Goal: Task Accomplishment & Management: Manage account settings

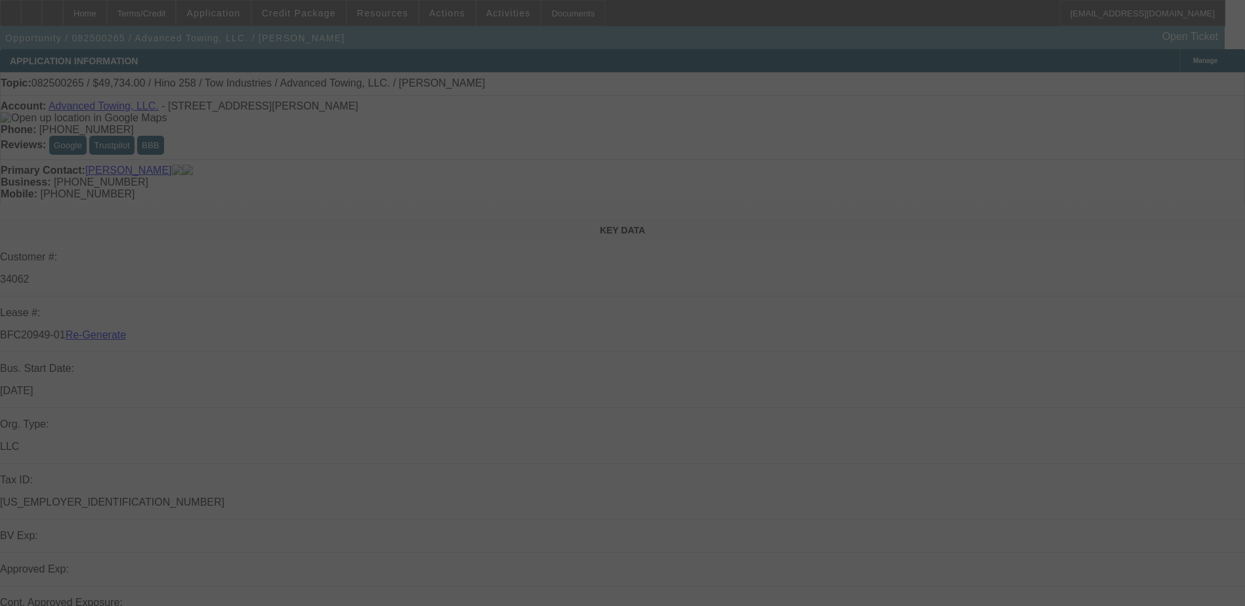
select select "3"
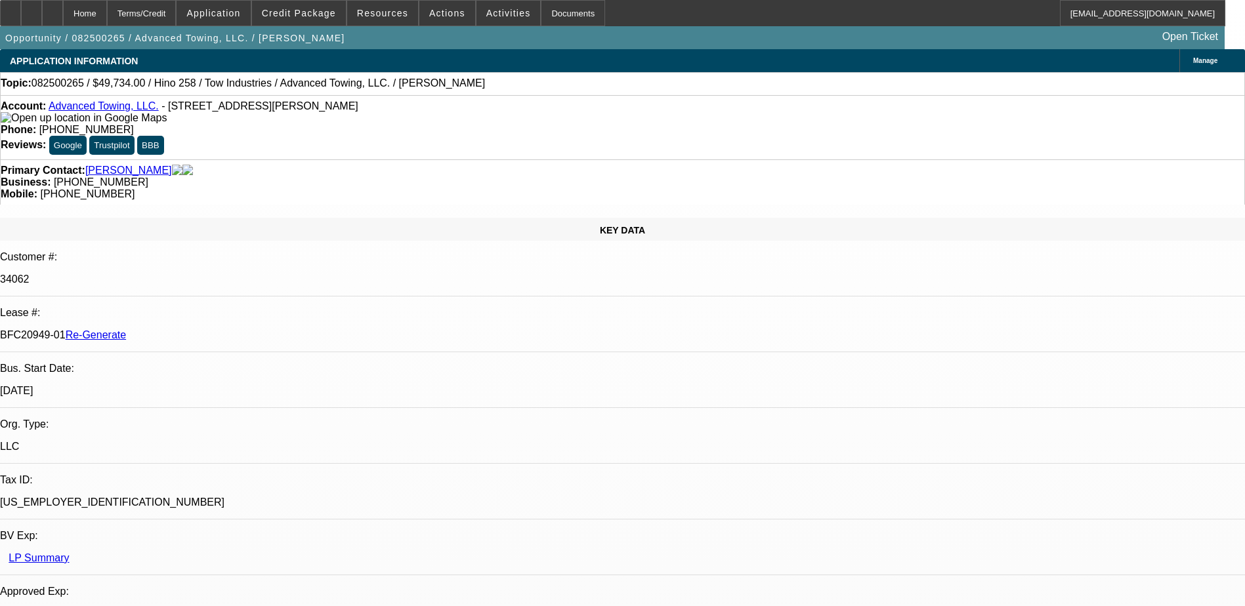
select select "0.1"
select select "2"
select select "0.1"
select select "1"
select select "2"
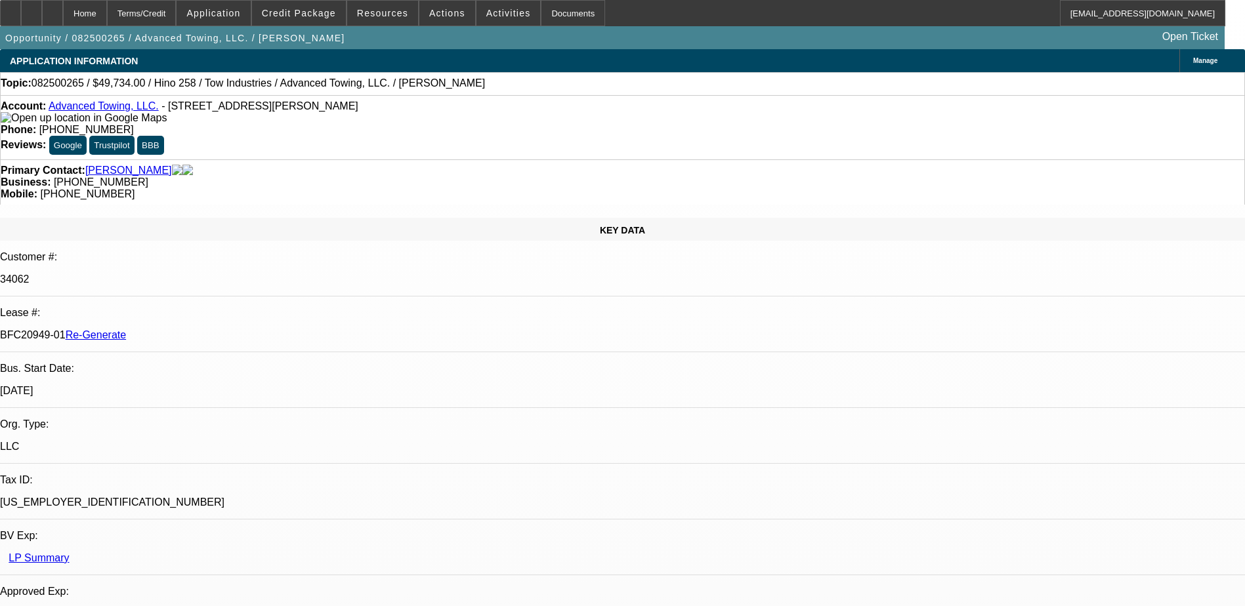
select select "4"
click at [541, 11] on div "Documents" at bounding box center [573, 13] width 64 height 26
click at [975, 214] on mat-icon "reply_all" at bounding box center [971, 220] width 16 height 16
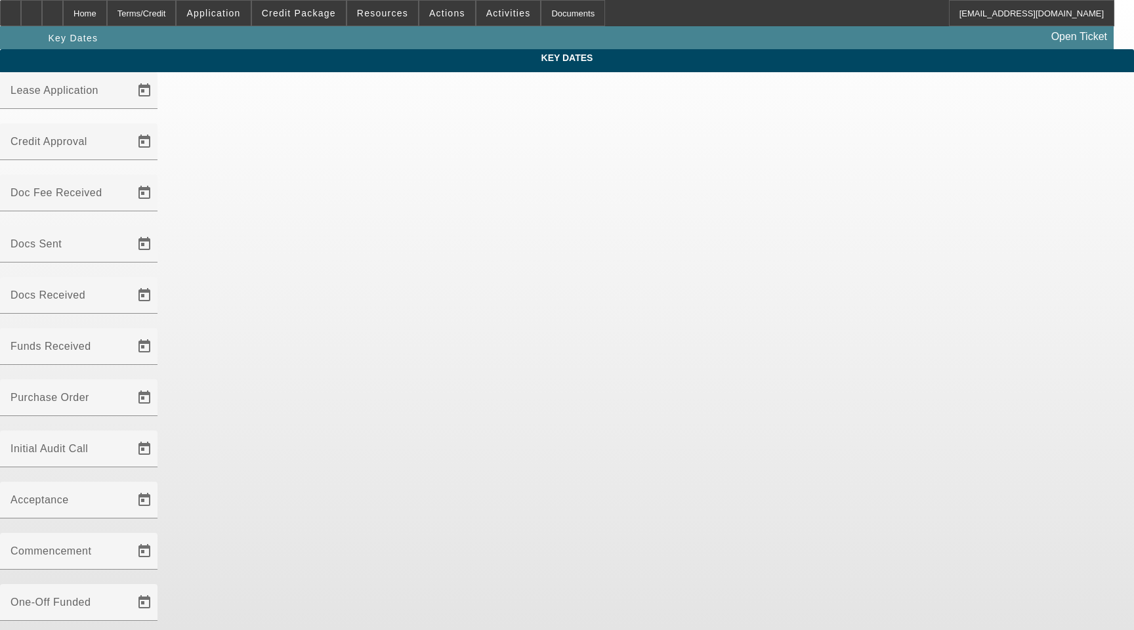
type input "8/11/2025"
type input "8/19/2025"
type input "8/20/2025"
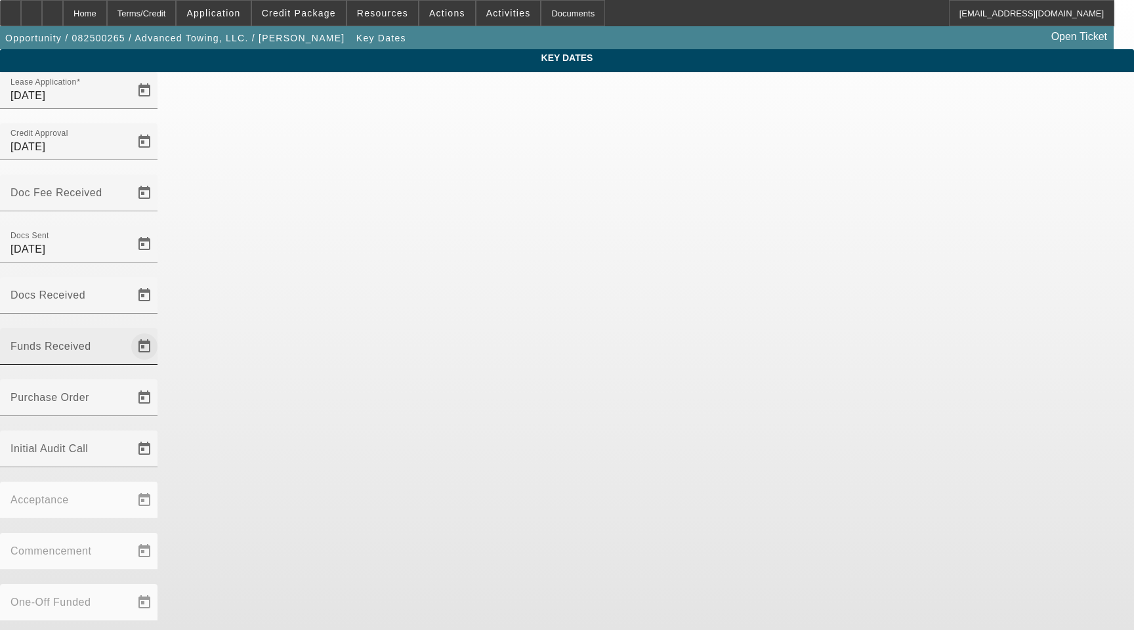
click at [160, 331] on span "Open calendar" at bounding box center [145, 347] width 32 height 32
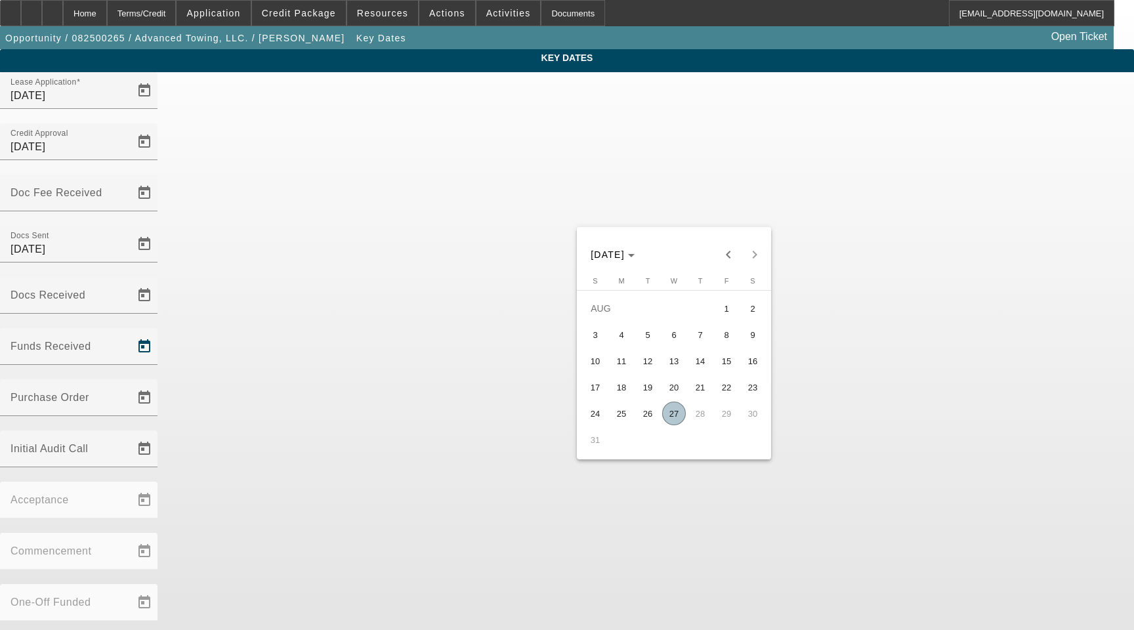
click at [672, 421] on span "27" at bounding box center [674, 414] width 24 height 24
type input "8/27/2025"
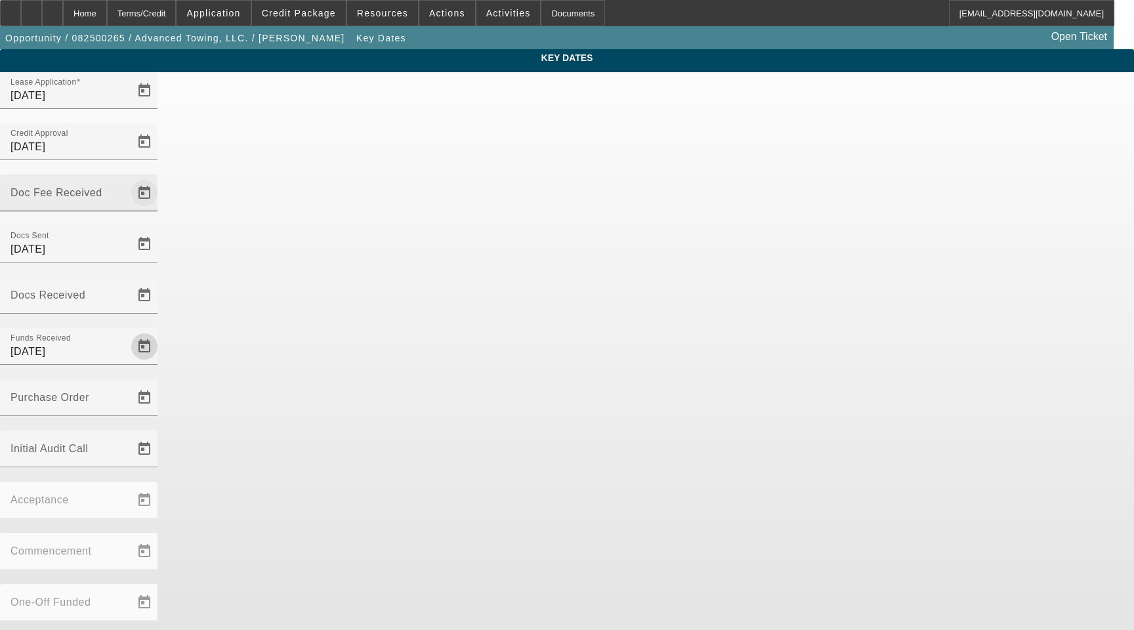
click at [160, 177] on span "Open calendar" at bounding box center [145, 193] width 32 height 32
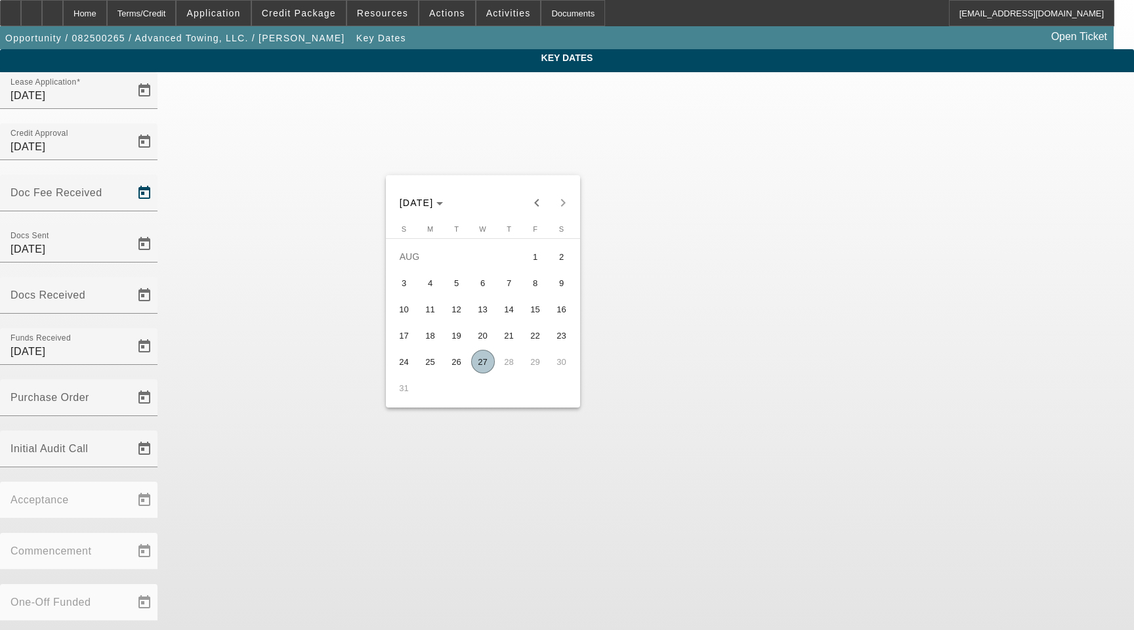
click at [488, 338] on span "20" at bounding box center [483, 336] width 24 height 24
type input "8/20/2025"
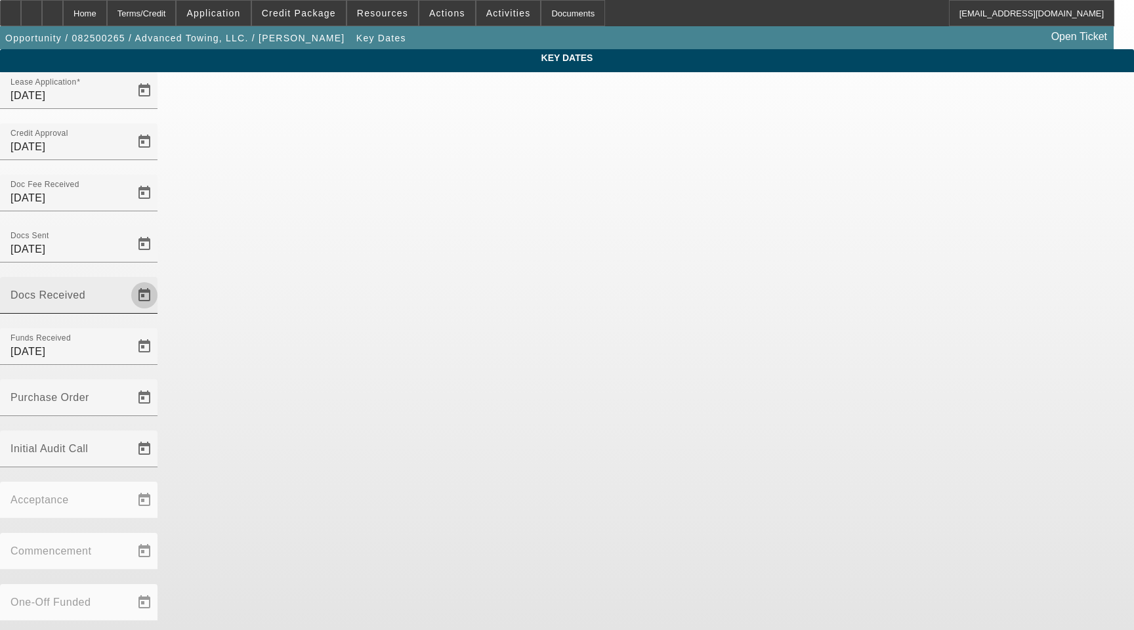
click at [160, 280] on span "Open calendar" at bounding box center [145, 296] width 32 height 32
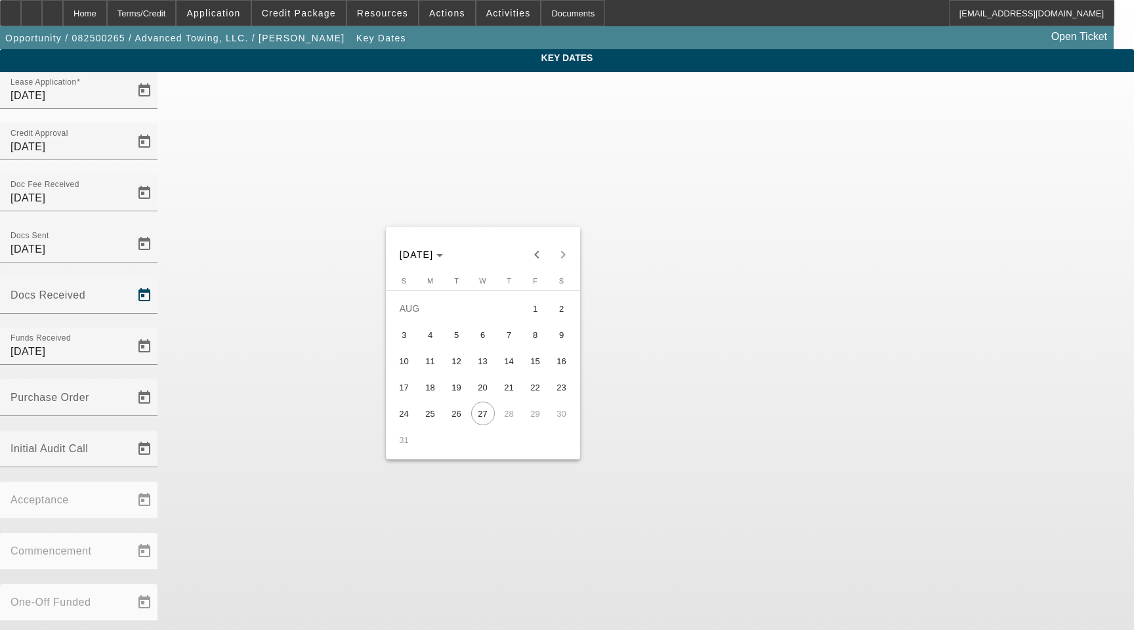
click at [505, 392] on span "21" at bounding box center [509, 387] width 24 height 24
type input "8/21/2025"
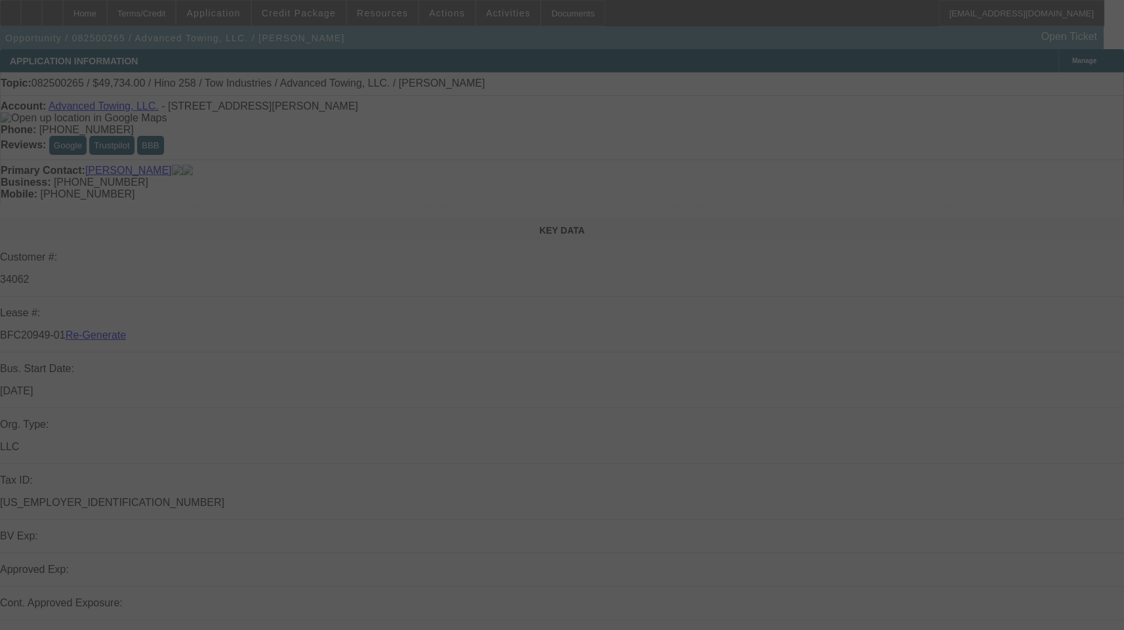
select select "3"
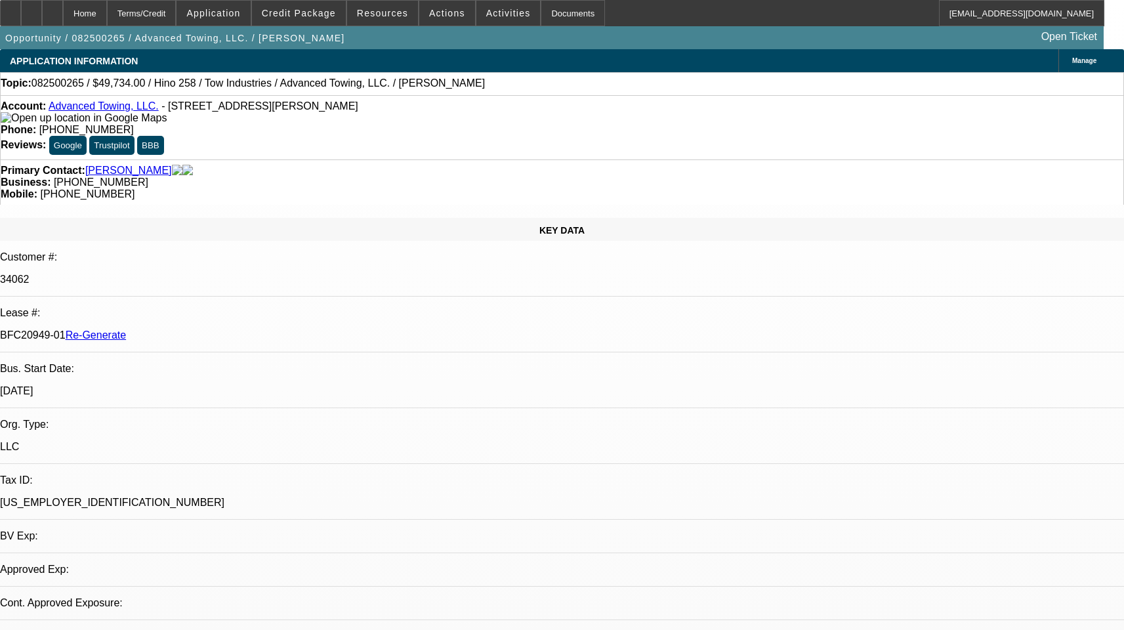
select select "0.1"
select select "2"
select select "0.1"
select select "1"
select select "2"
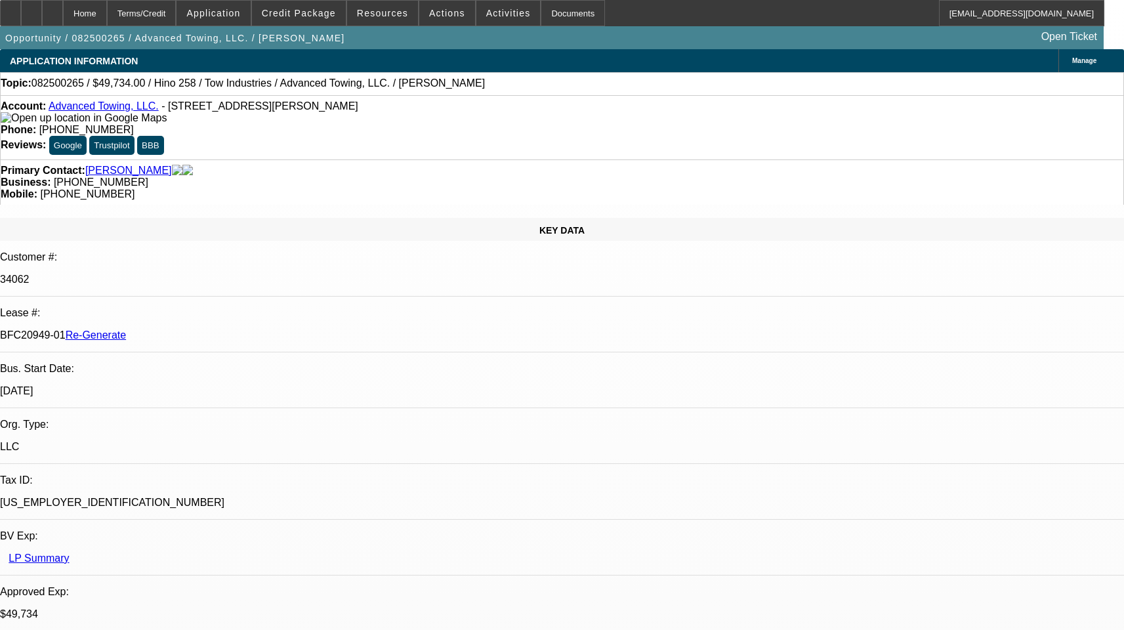
select select "4"
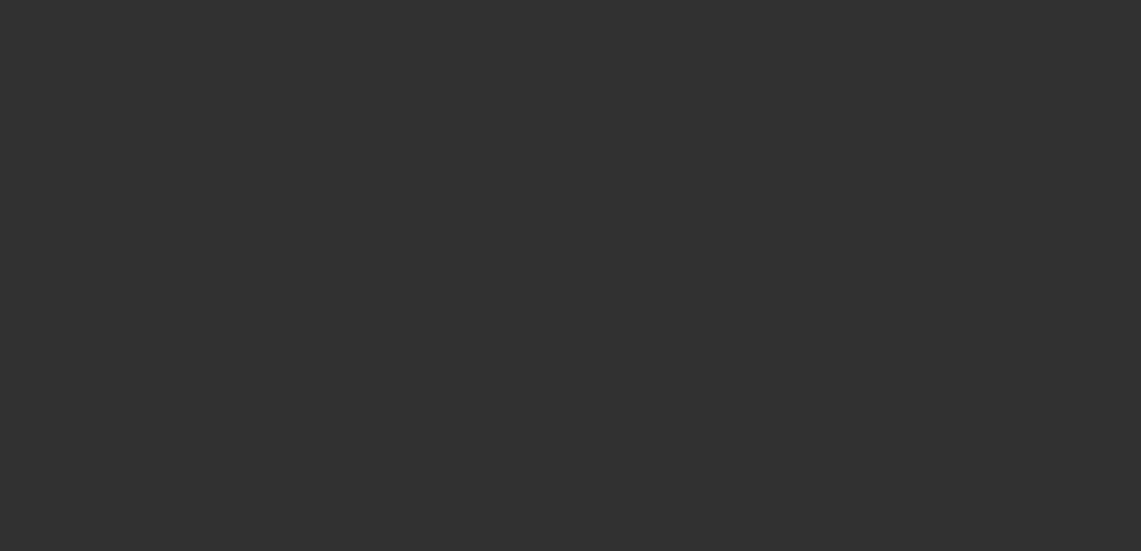
select select "4"
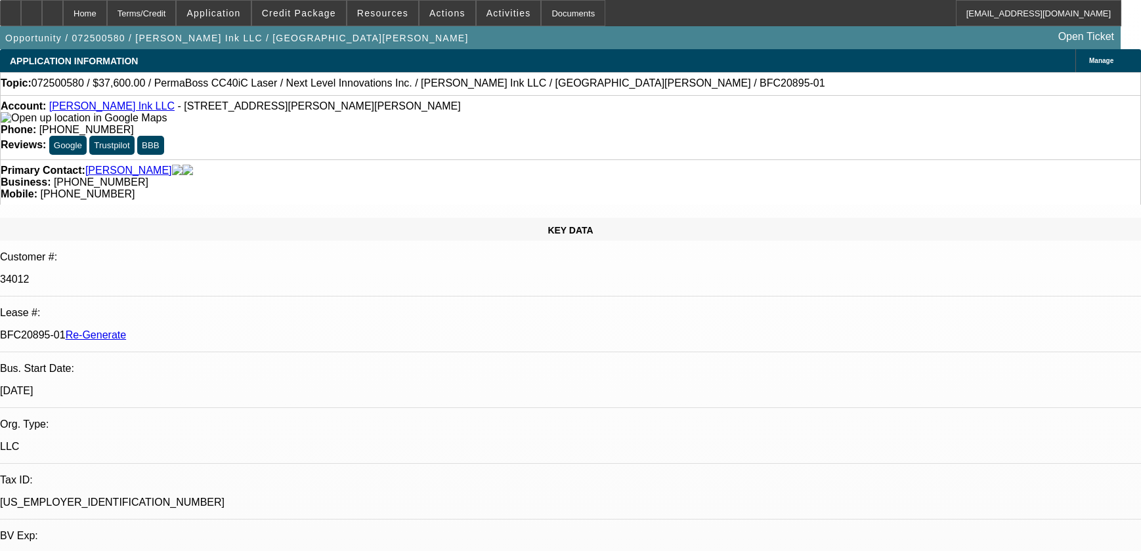
select select "0"
select select "6"
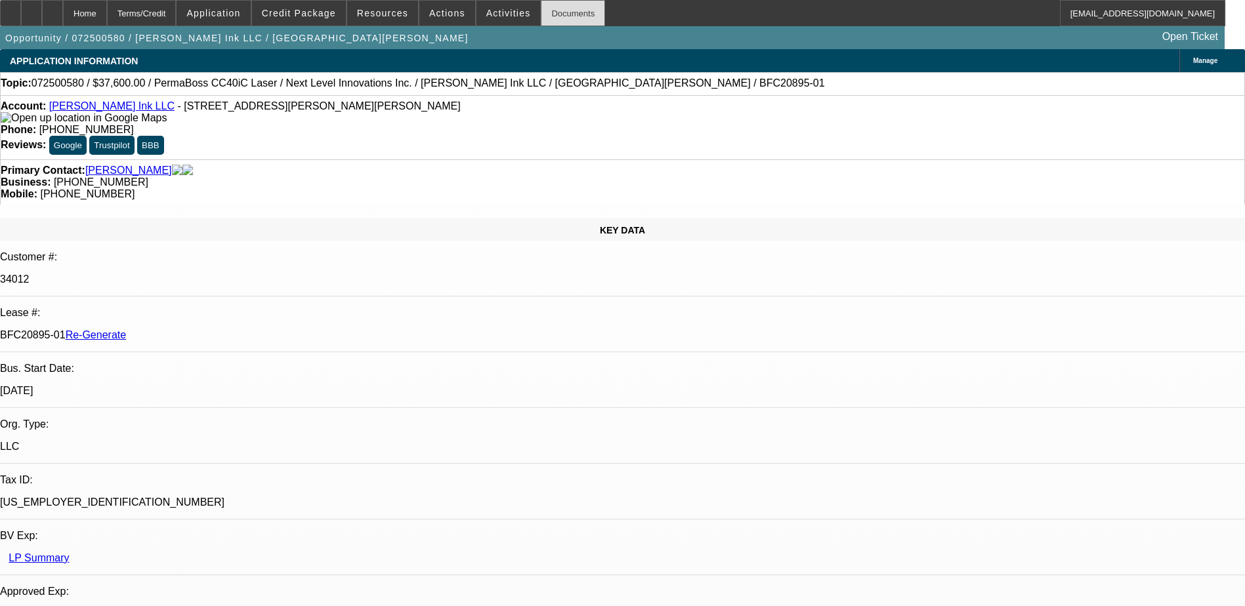
click at [549, 9] on div "Documents" at bounding box center [573, 13] width 64 height 26
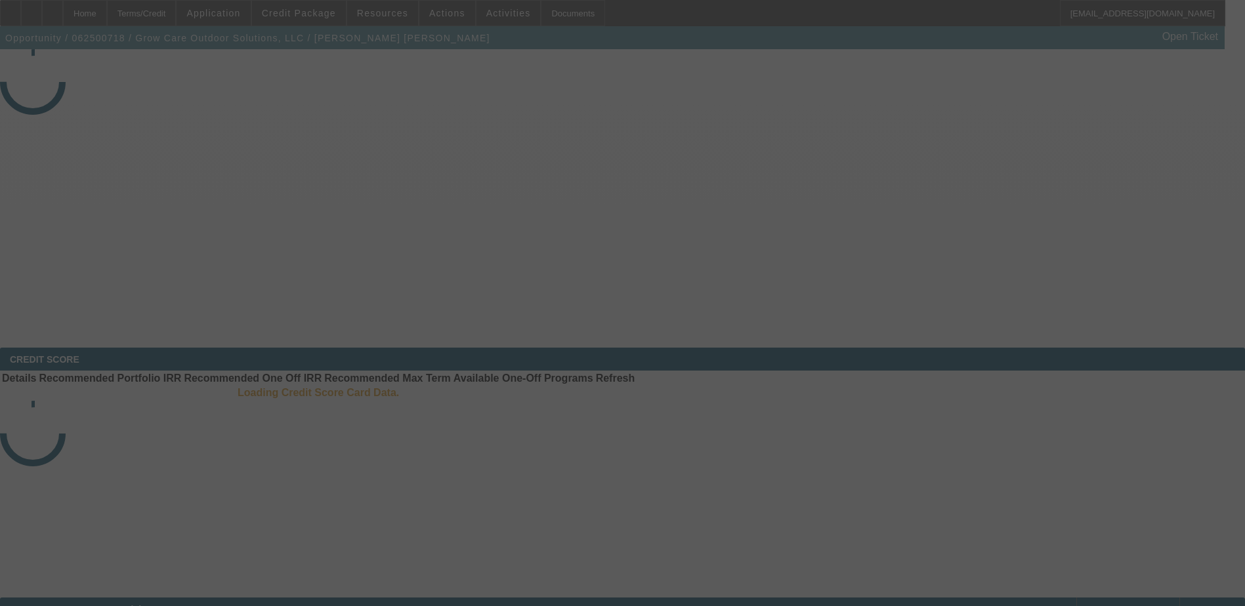
select select "4"
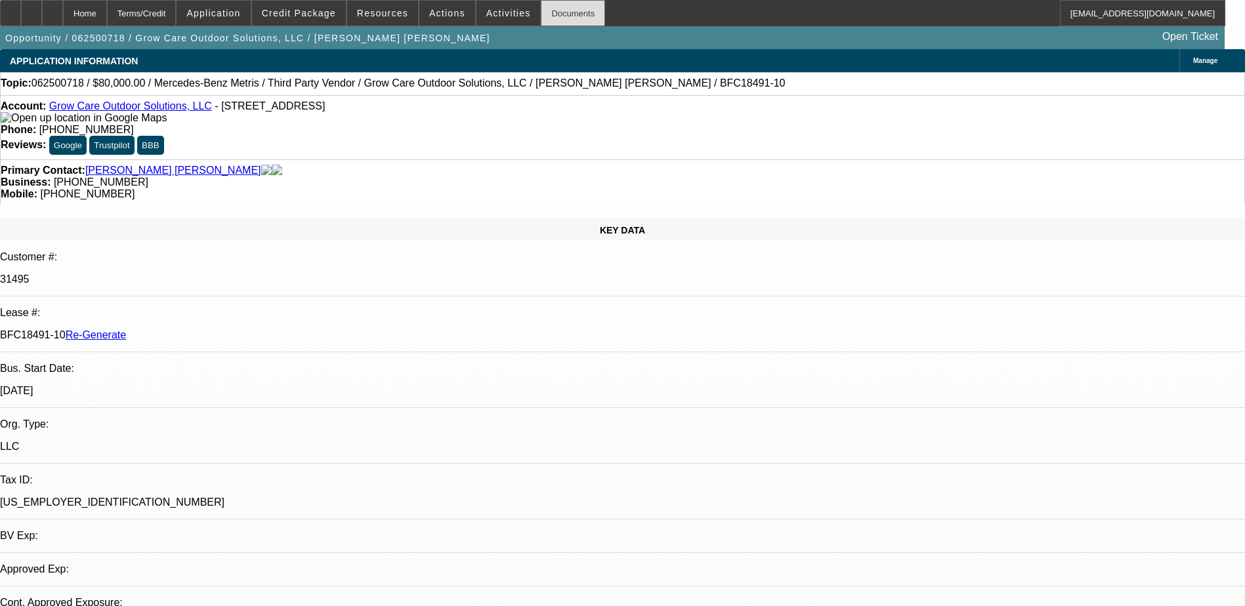
select select "0"
select select "1"
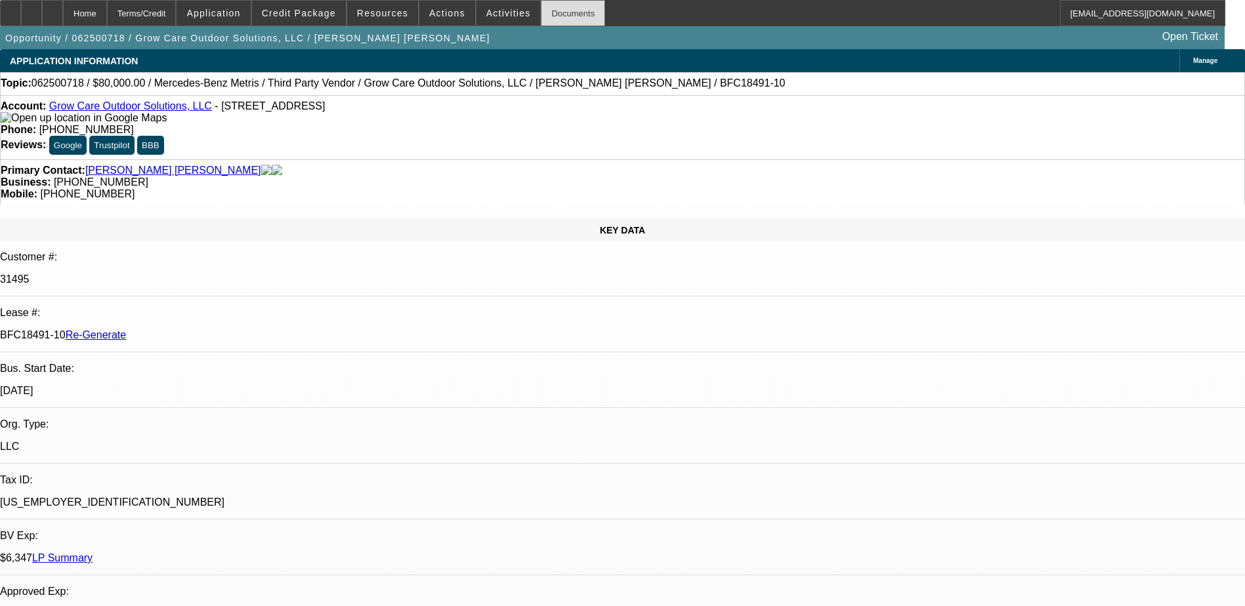
select select "6"
click at [551, 12] on div "Documents" at bounding box center [573, 13] width 64 height 26
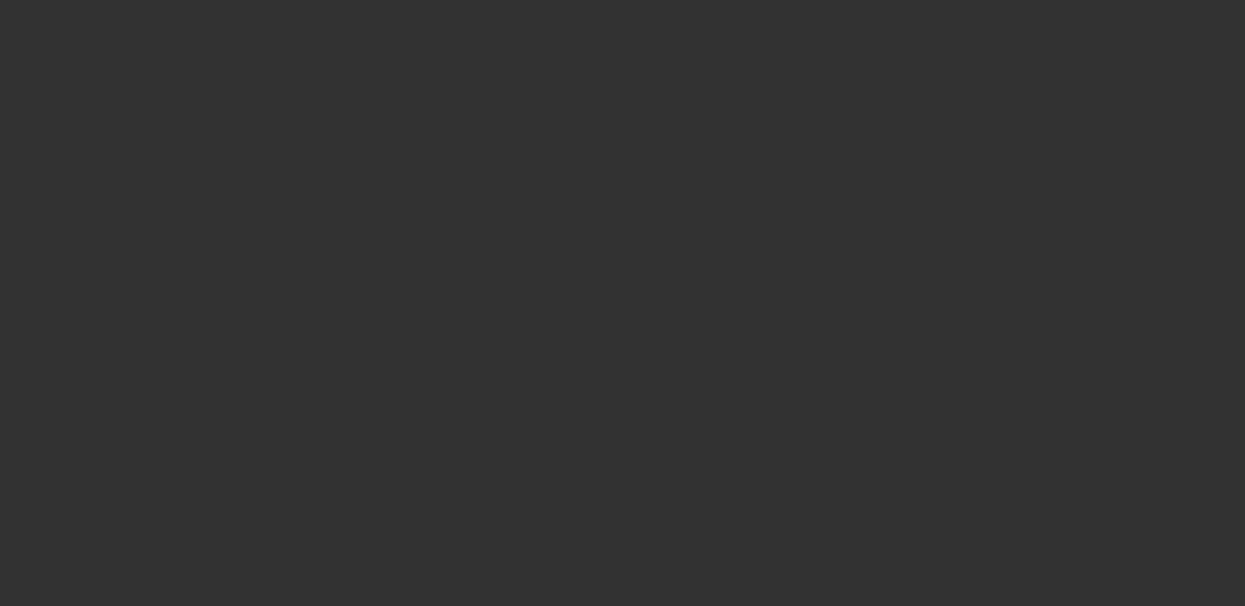
select select "4"
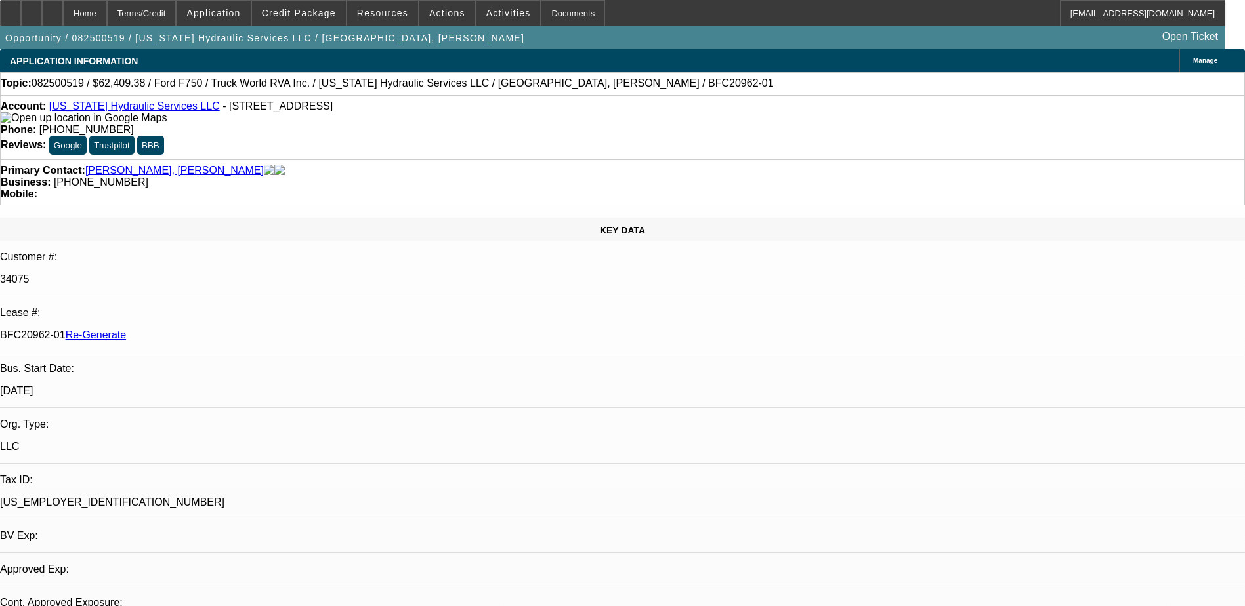
select select "0.1"
select select "0"
select select "1"
select select "2"
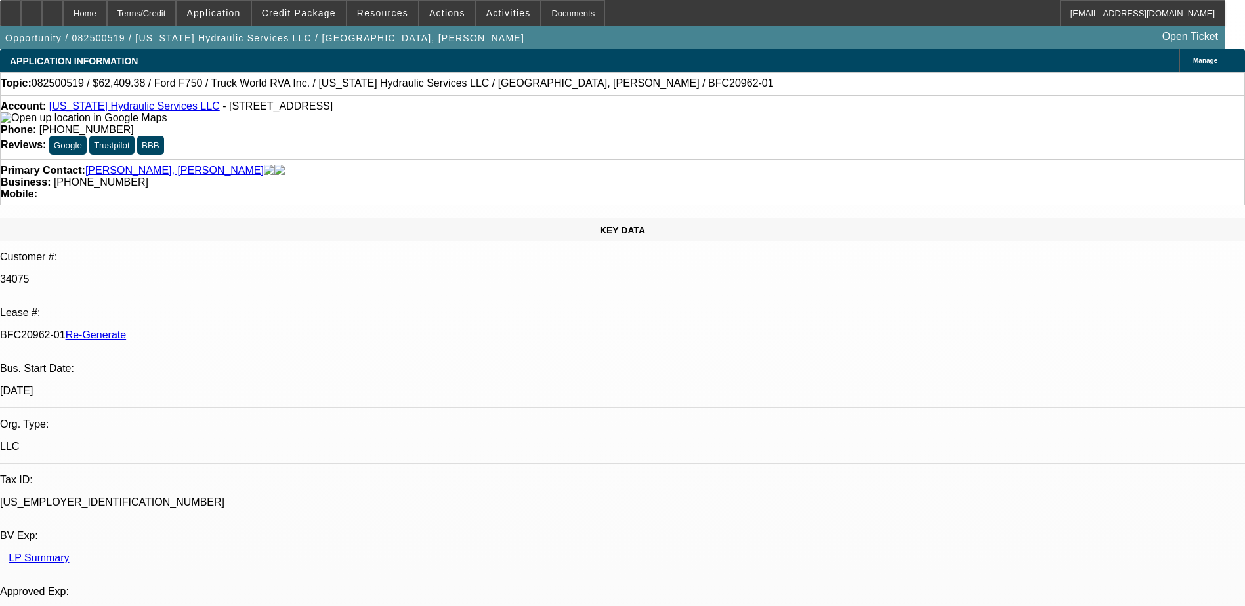
select select "6"
click at [545, 11] on div "Documents" at bounding box center [573, 13] width 64 height 26
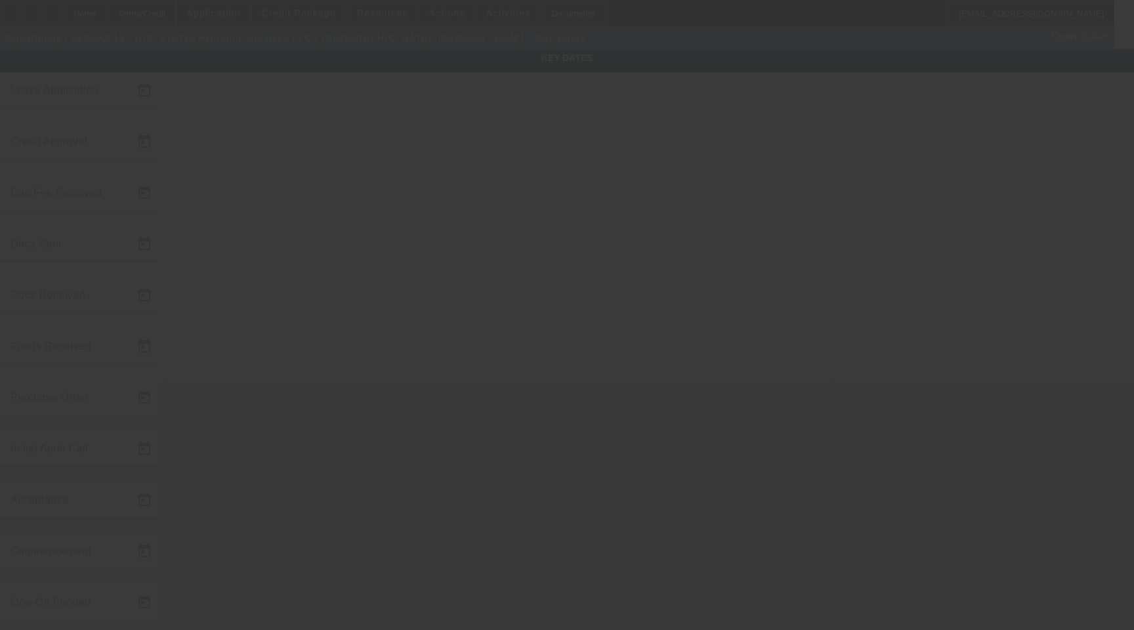
type input "[DATE]"
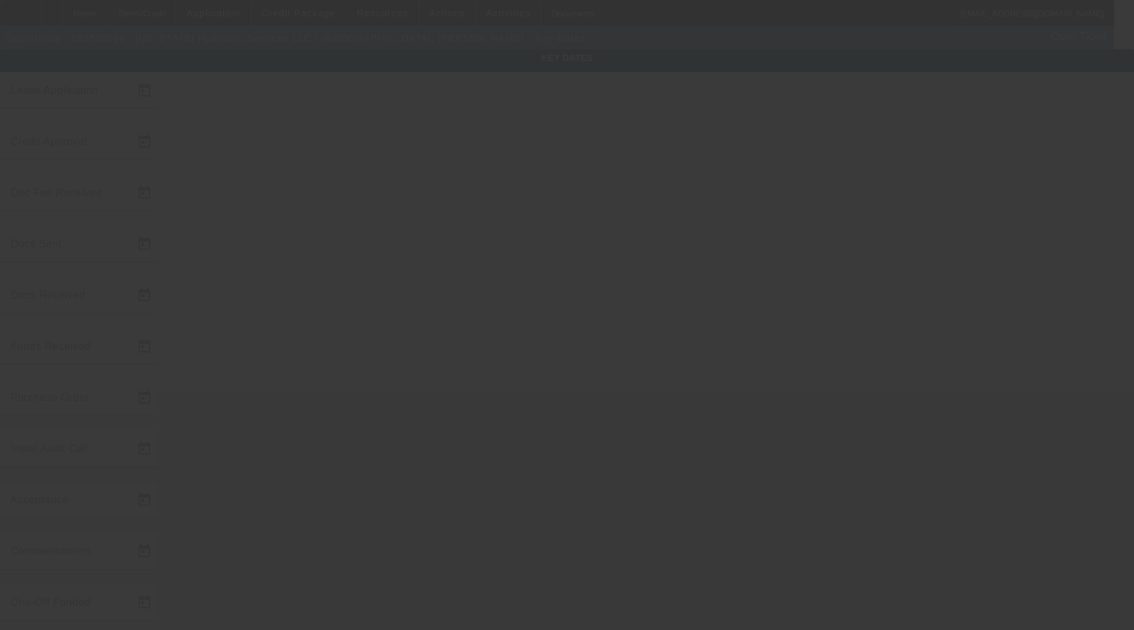
type input "[DATE]"
type input "8/27/2025"
type input "9/1/2025"
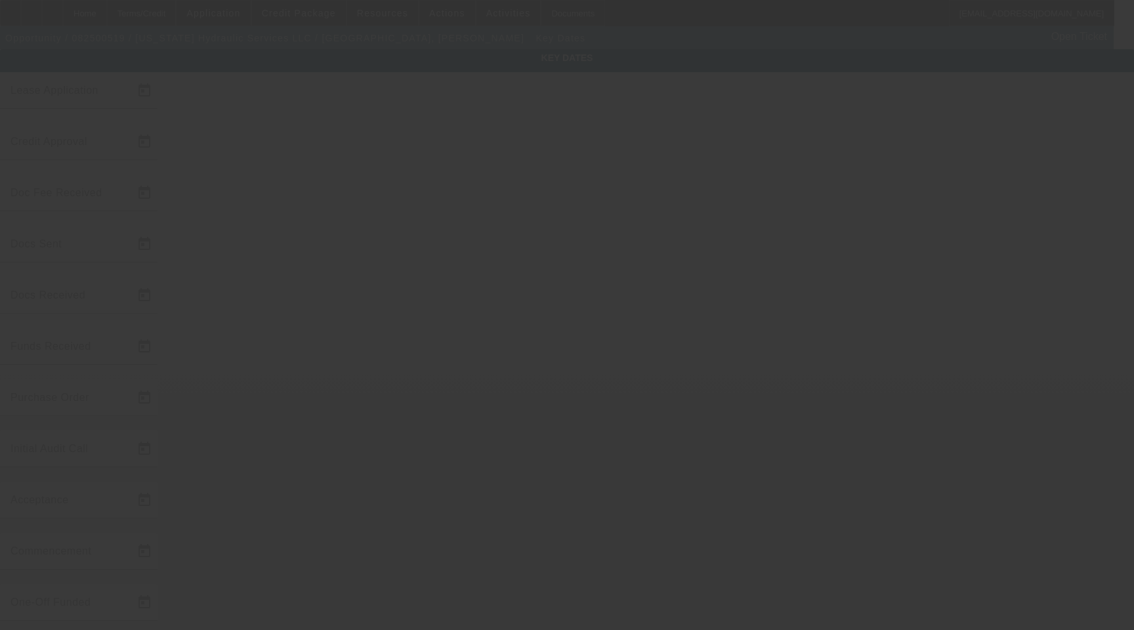
type input "10/1/2025"
type input "8/28/2025"
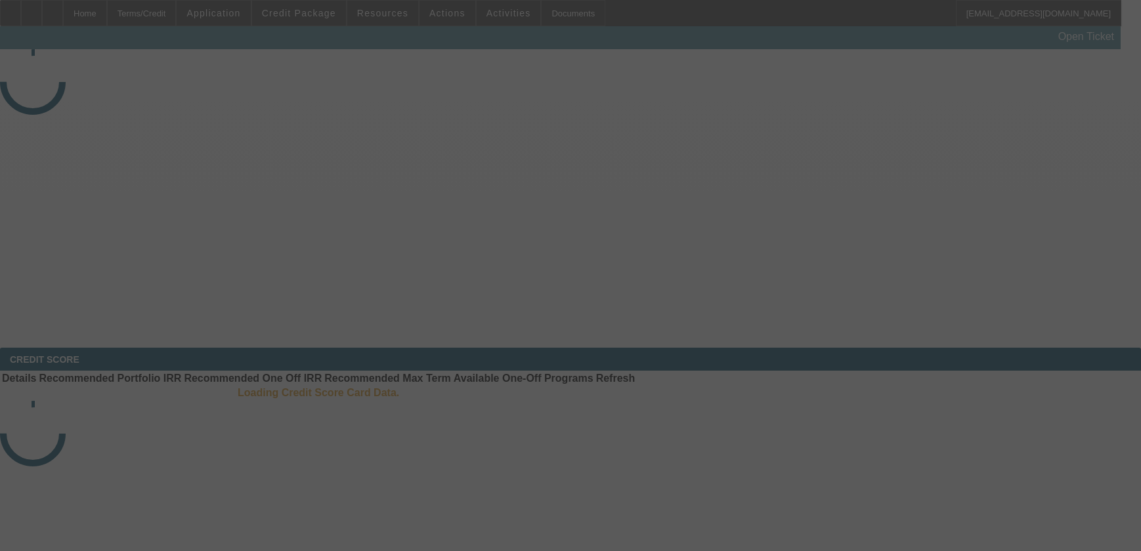
select select "4"
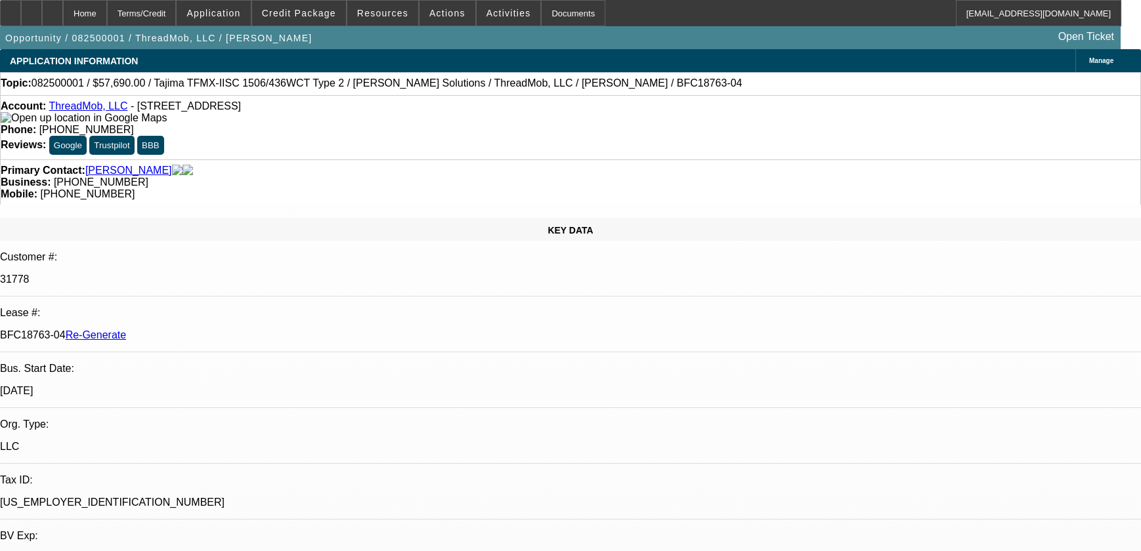
select select "0"
select select "2"
select select "0"
select select "6"
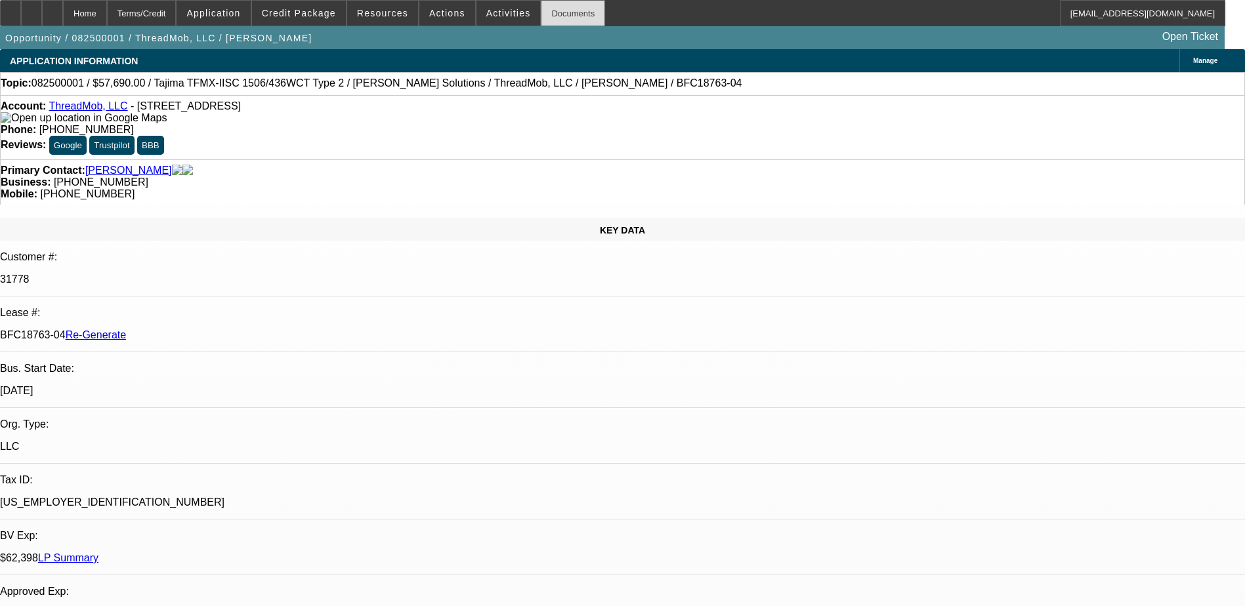
click at [555, 16] on div "Documents" at bounding box center [573, 13] width 64 height 26
click at [662, 19] on div "Home Terms/Credit Application Credit Package Resources Actions Activities Docum…" at bounding box center [612, 13] width 1225 height 26
click at [182, 329] on p "BFC18763-04 Re-Generate" at bounding box center [622, 335] width 1245 height 12
drag, startPoint x: 182, startPoint y: 220, endPoint x: 203, endPoint y: 219, distance: 20.4
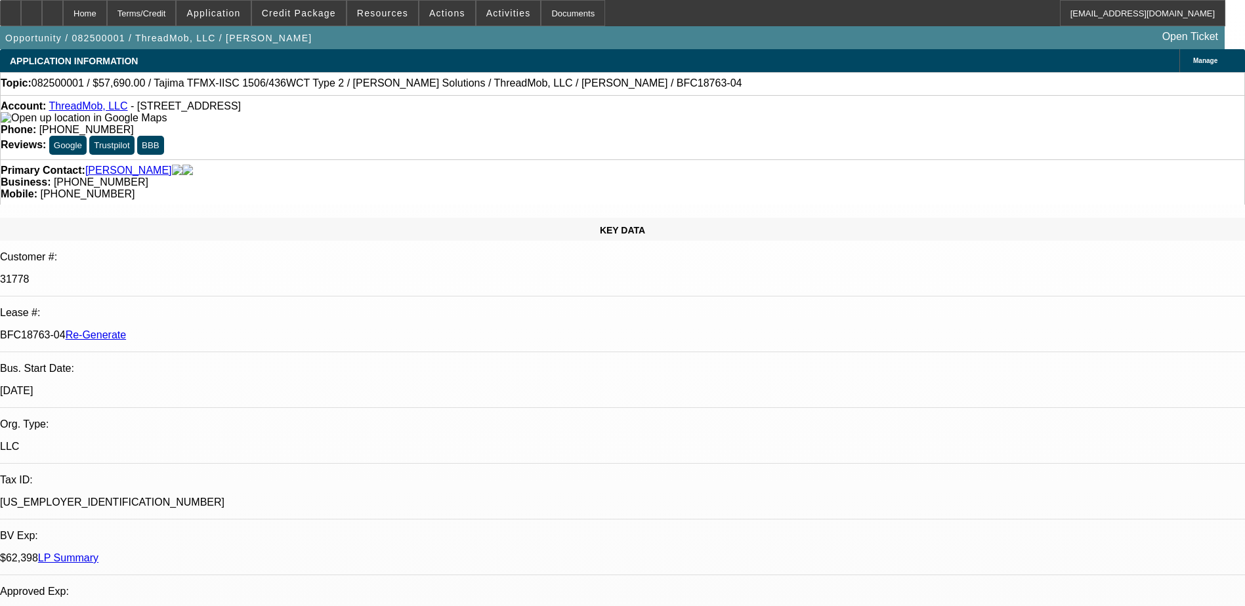
click at [203, 329] on p "BFC18763-04 Re-Generate" at bounding box center [622, 335] width 1245 height 12
copy p "BFC18763-04"
